Goal: Transaction & Acquisition: Book appointment/travel/reservation

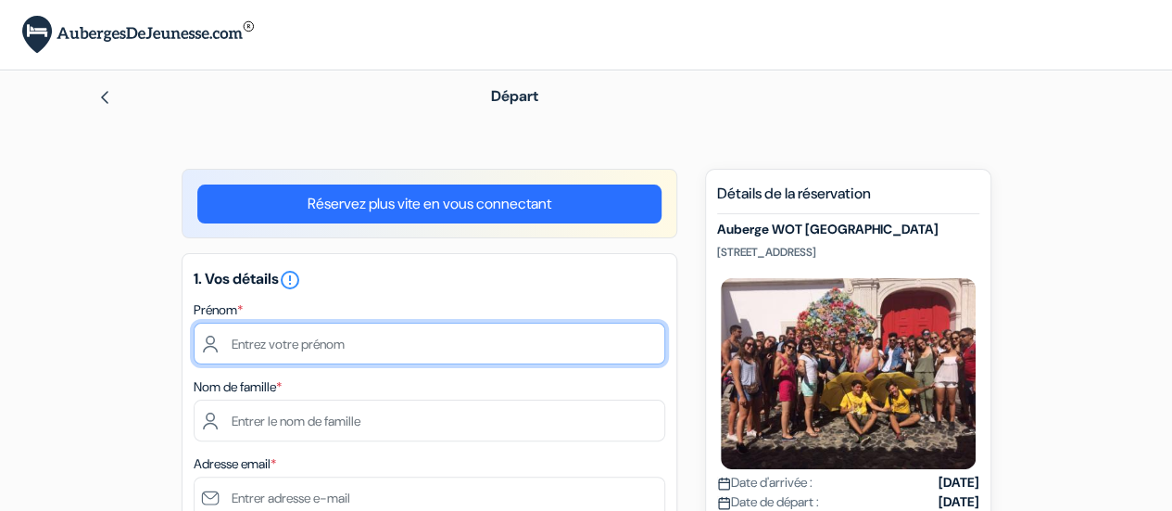
click at [408, 323] on input "text" at bounding box center [430, 344] width 472 height 42
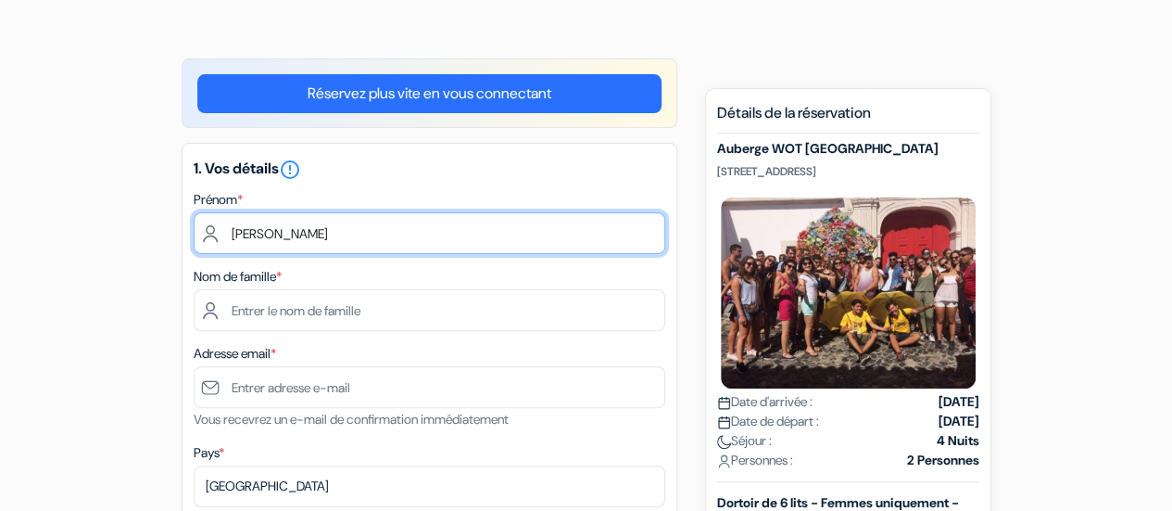
type input "MARGOT"
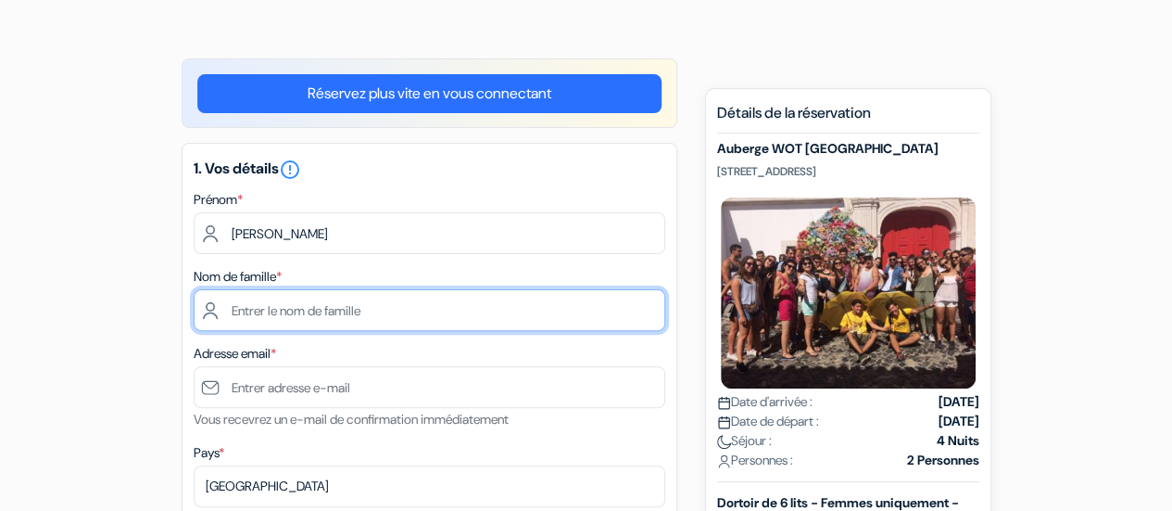
click at [393, 315] on input "text" at bounding box center [430, 310] width 472 height 42
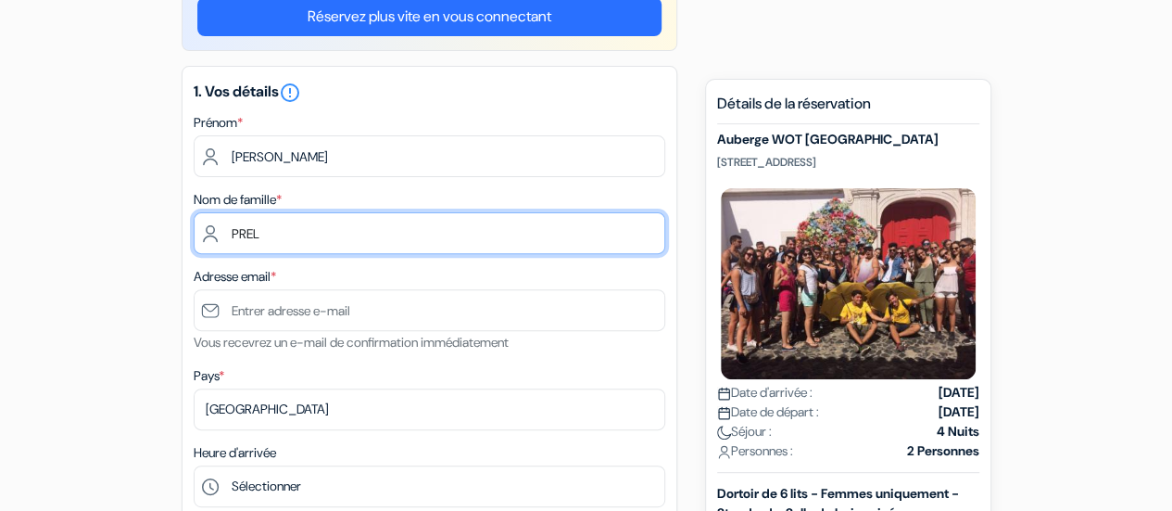
scroll to position [198, 0]
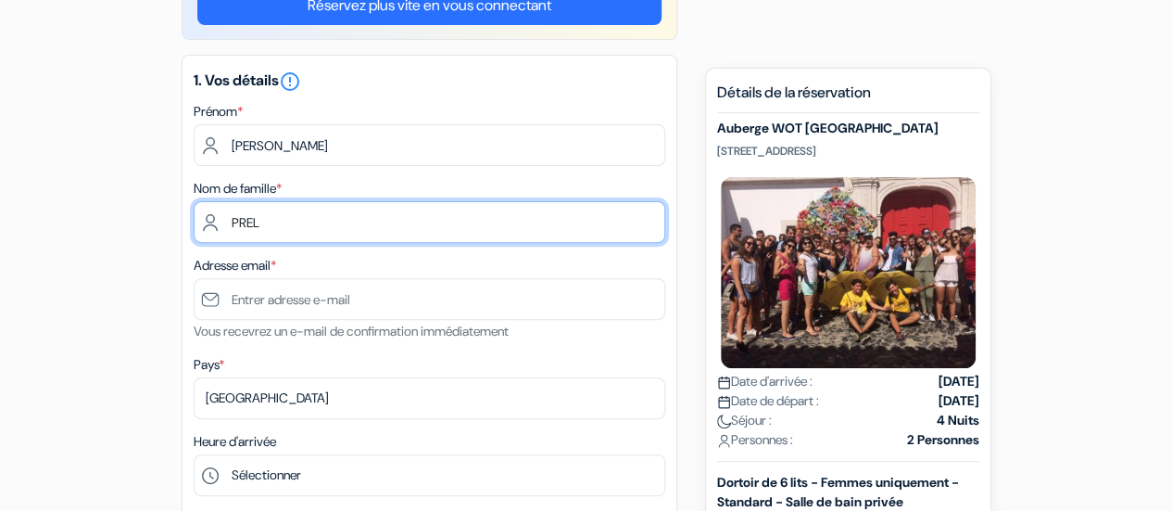
type input "PREL"
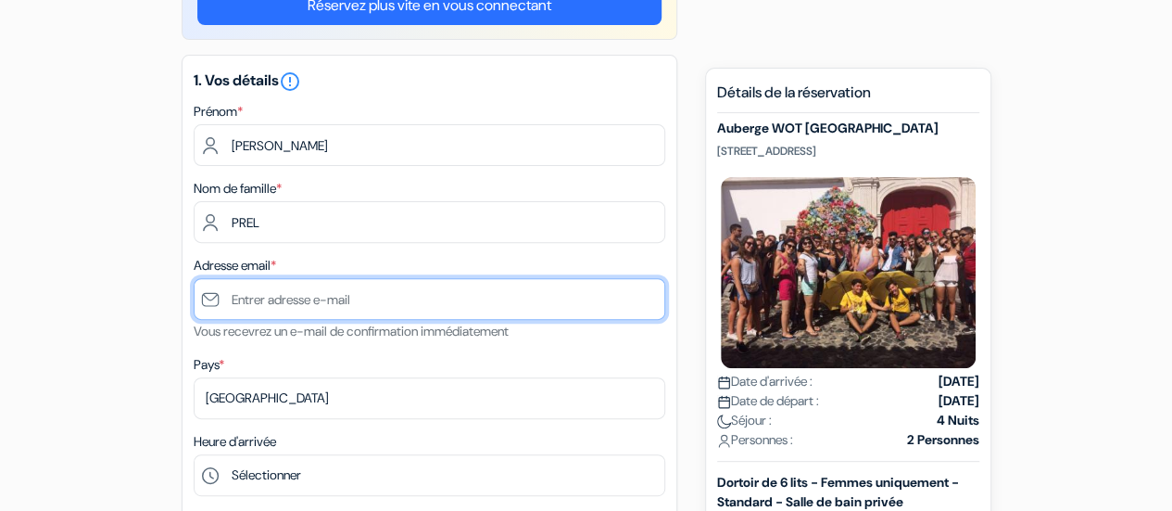
click at [393, 312] on input "text" at bounding box center [430, 299] width 472 height 42
type input "m"
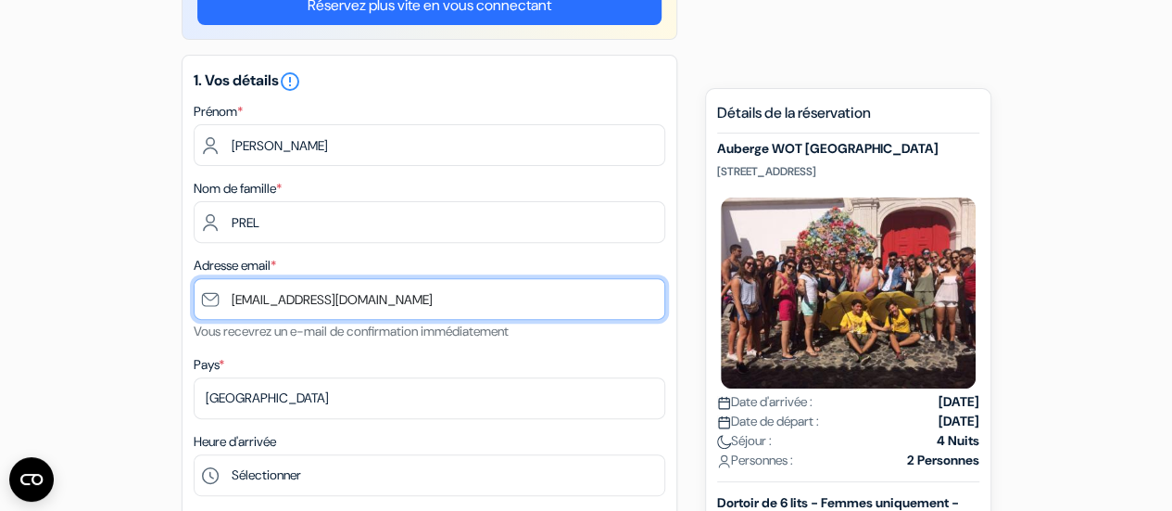
type input "[EMAIL_ADDRESS][DOMAIN_NAME]"
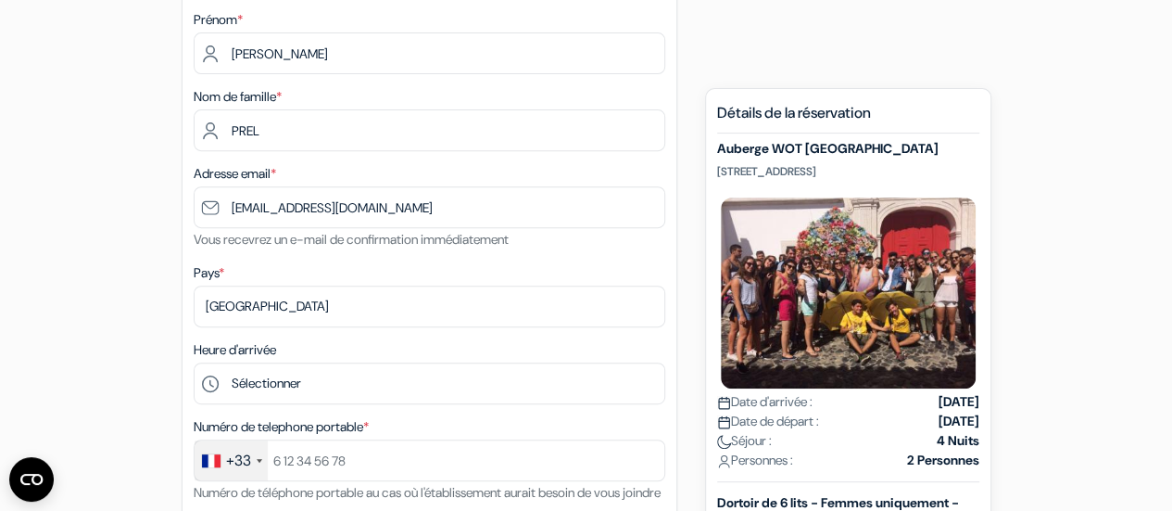
scroll to position [346, 0]
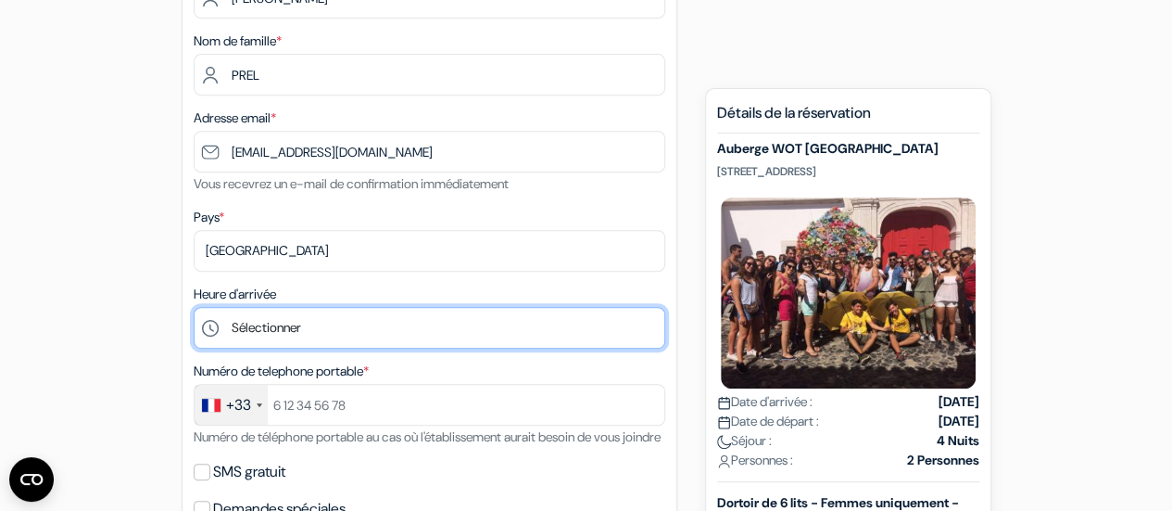
click at [276, 322] on select "Sélectionner 1:00 2:00 3:00 4:00 5:00 6:00 7:00 8:00 9:00 10:00 11:00 12:00 13:…" at bounding box center [430, 328] width 472 height 42
select select "19"
click at [194, 309] on select "Sélectionner 1:00 2:00 3:00 4:00 5:00 6:00 7:00 8:00 9:00 10:00 11:00 12:00 13:…" at bounding box center [430, 328] width 472 height 42
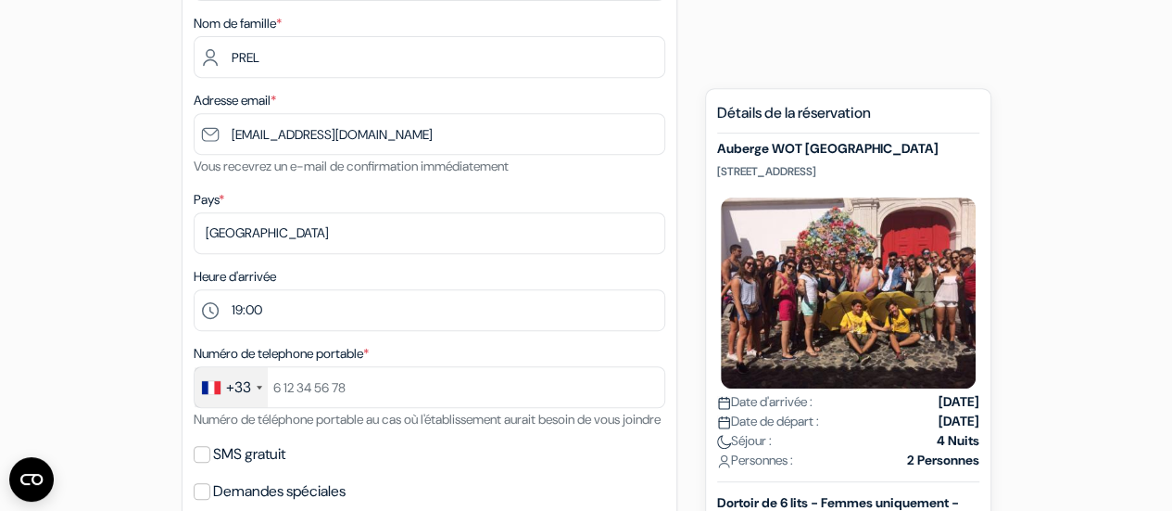
scroll to position [469, 0]
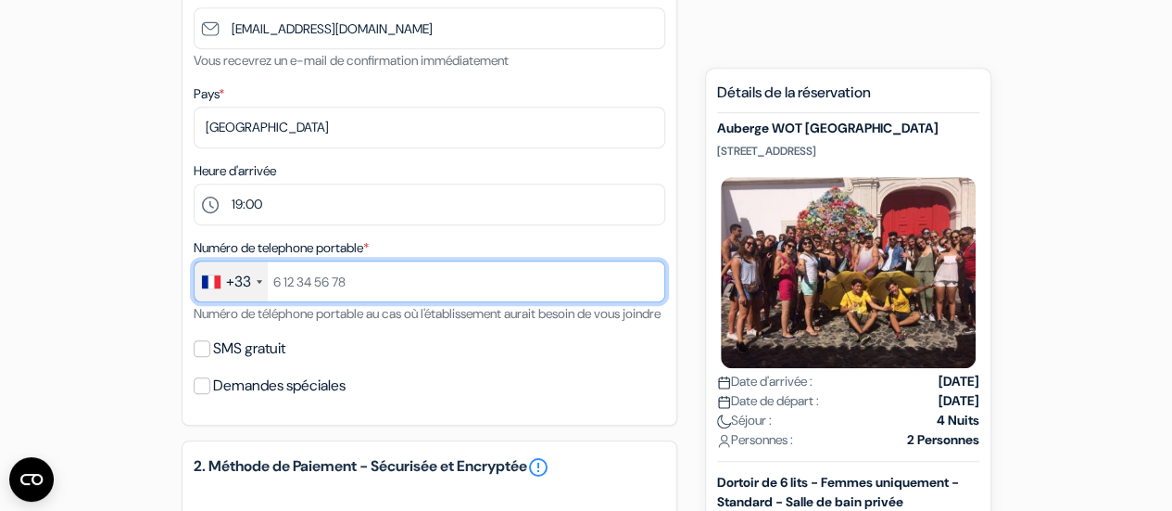
click at [300, 290] on input "text" at bounding box center [430, 281] width 472 height 42
type input "0781922262"
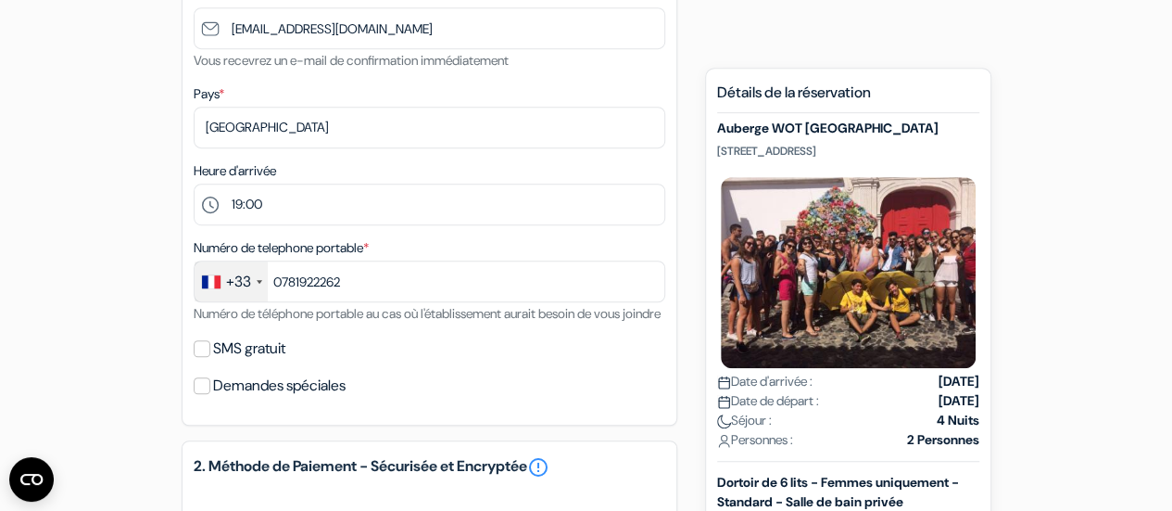
click at [48, 340] on form "Départ add_box Auberge WOT New Lisbon Rua de O Século 150, Lisbonne, Portugal A…" at bounding box center [586, 338] width 1172 height 1473
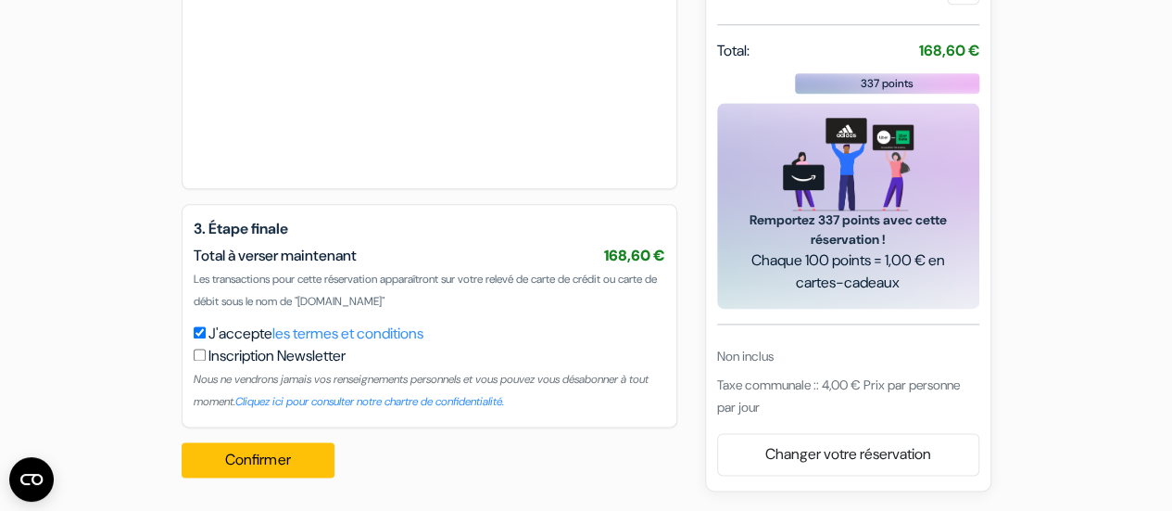
scroll to position [1051, 0]
drag, startPoint x: 297, startPoint y: 456, endPoint x: 297, endPoint y: 469, distance: 13.0
click at [297, 469] on button "Confirmer Loading..." at bounding box center [259, 459] width 154 height 35
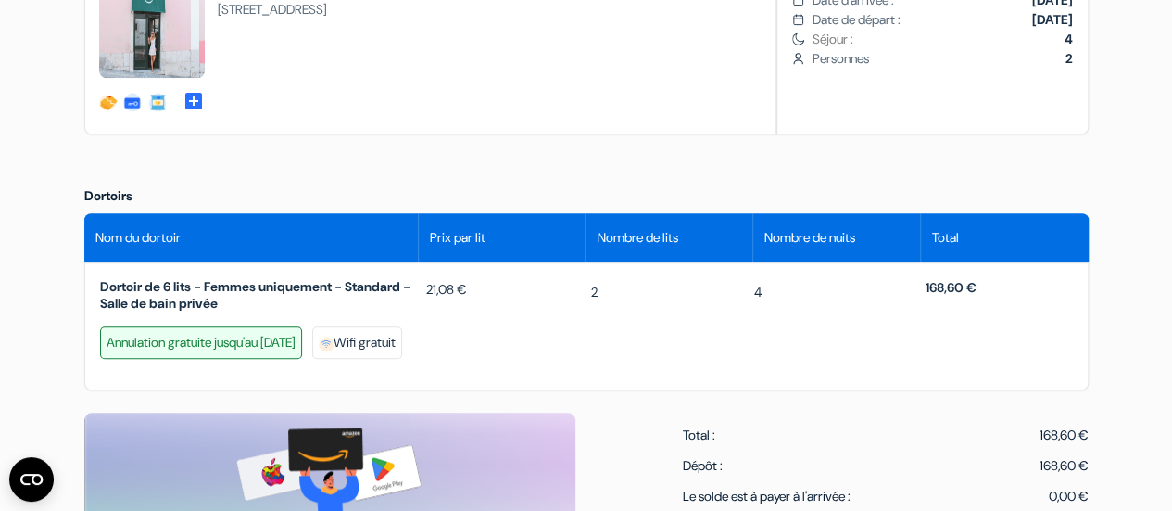
scroll to position [721, 0]
